Goal: Check status: Check status

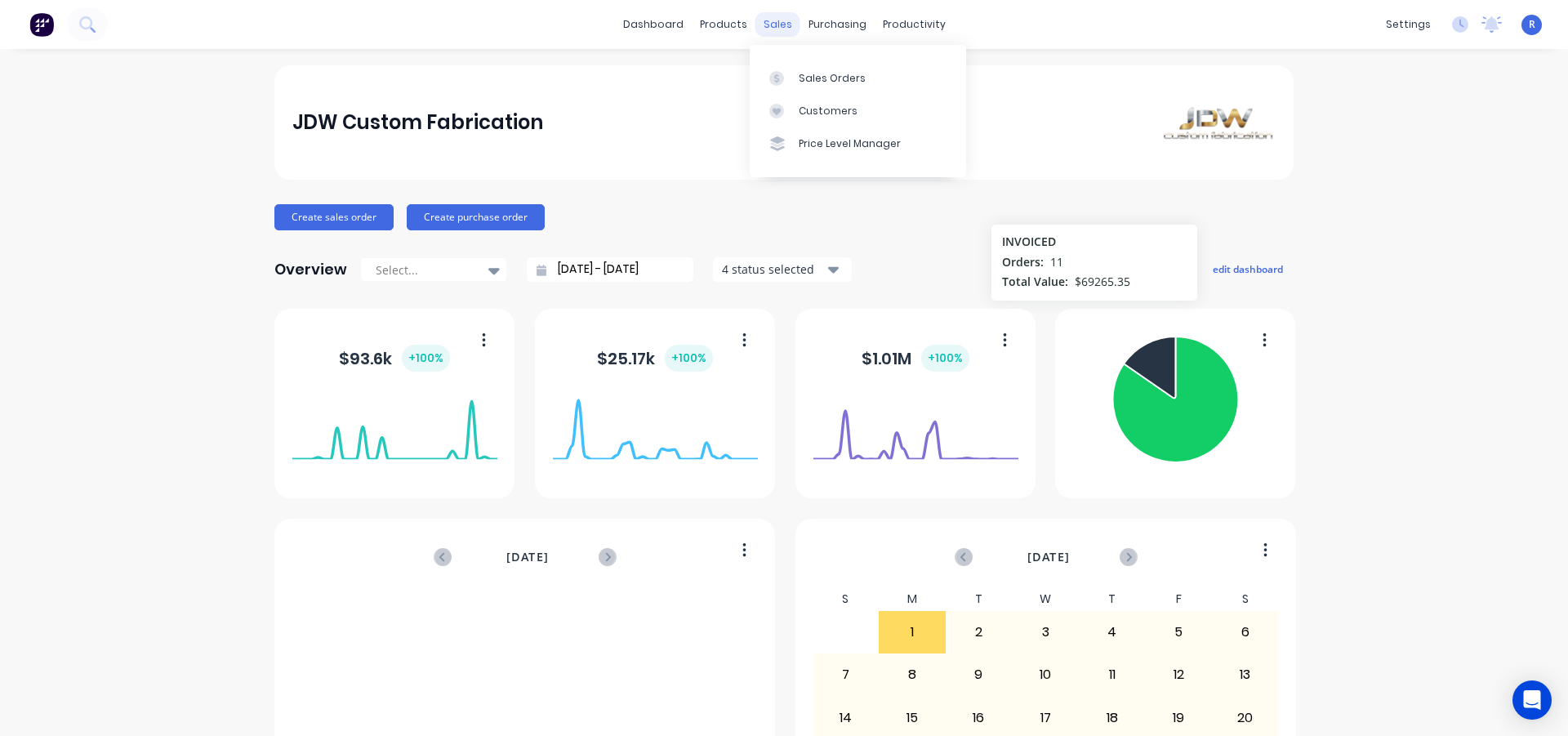
click at [773, 22] on div "sales" at bounding box center [778, 24] width 45 height 24
click at [805, 88] on link "Sales Orders" at bounding box center [858, 78] width 216 height 33
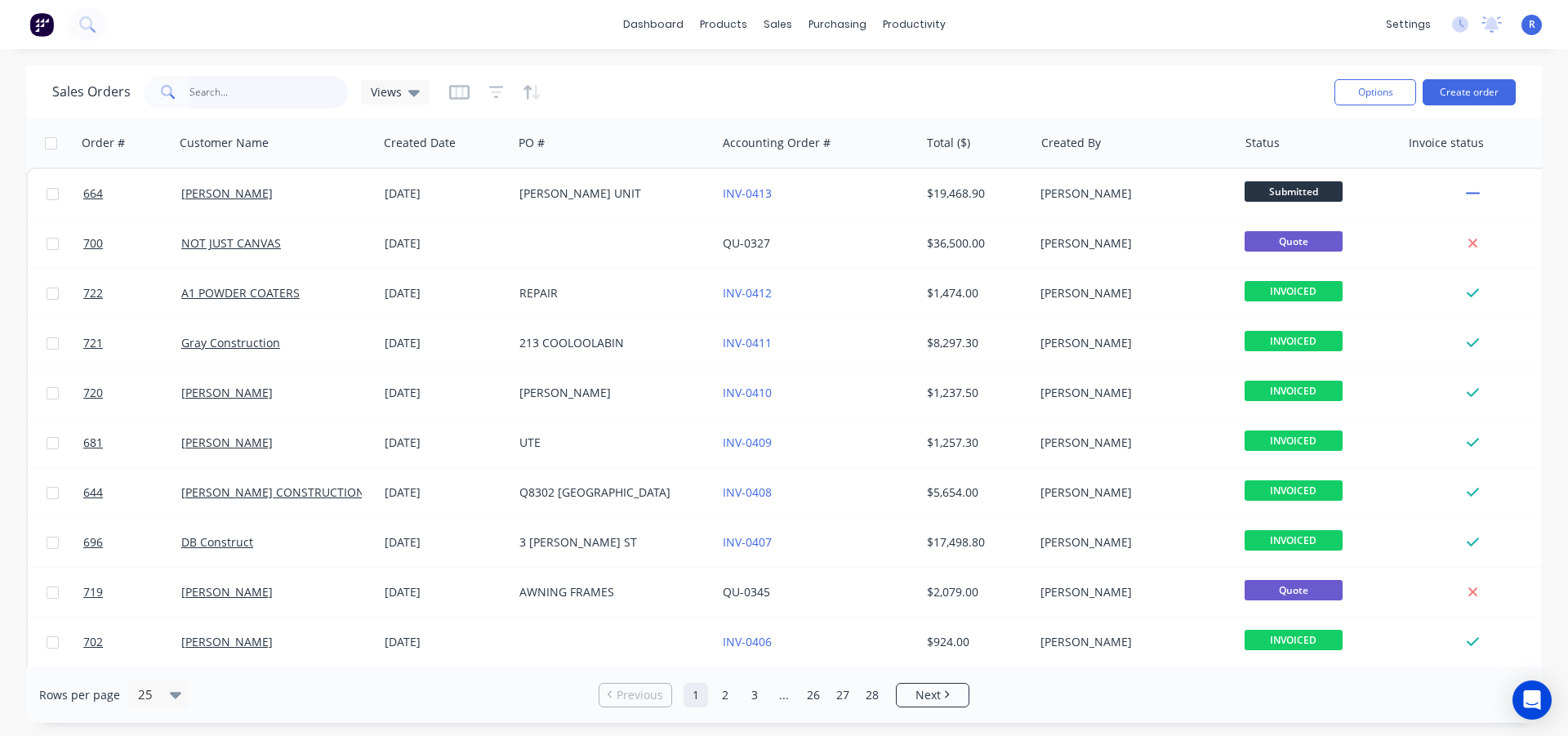
click at [205, 89] on input "text" at bounding box center [269, 92] width 160 height 33
type input "manta"
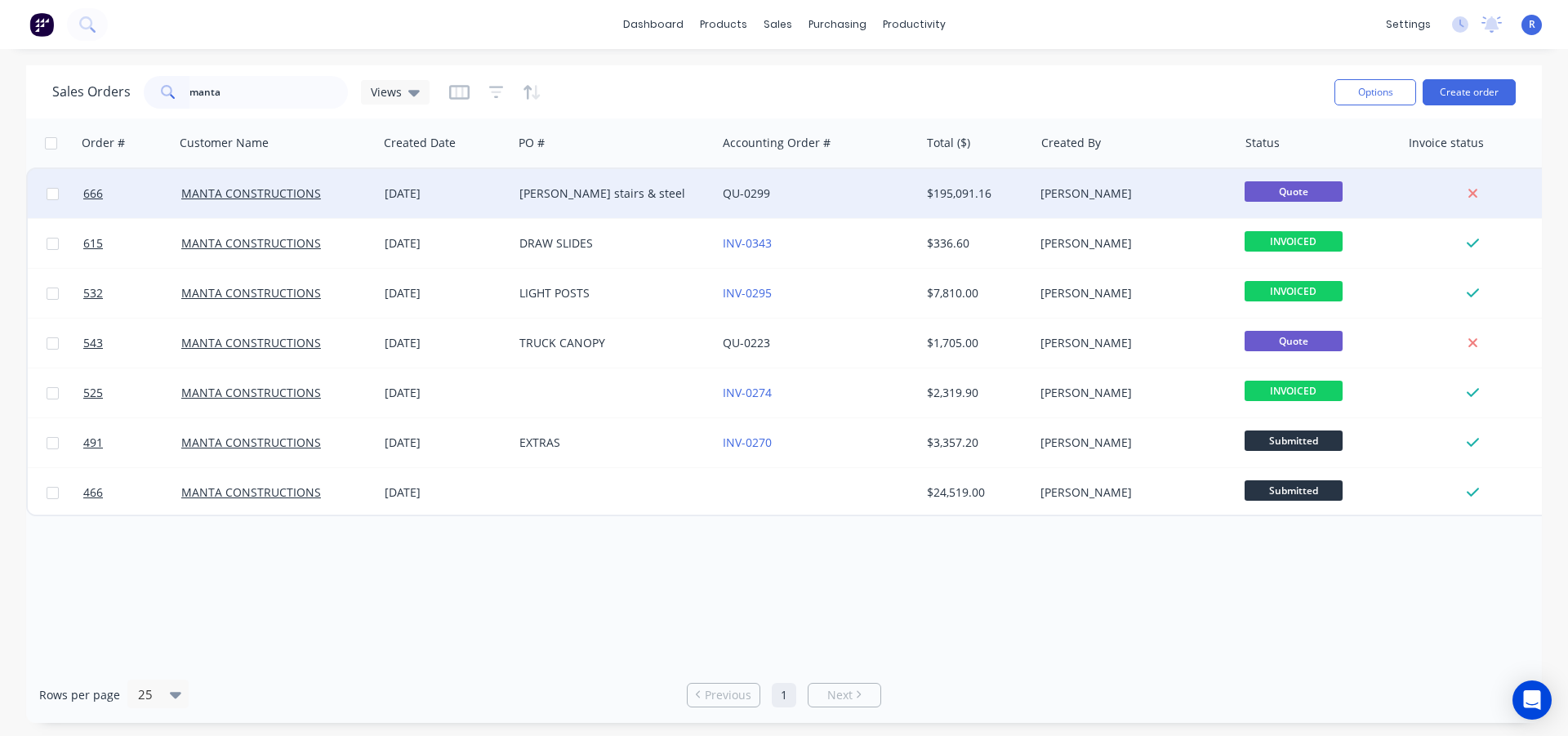
click at [605, 195] on div "Albert park stairs & steel" at bounding box center [610, 193] width 182 height 16
